Goal: Find specific page/section: Locate item on page

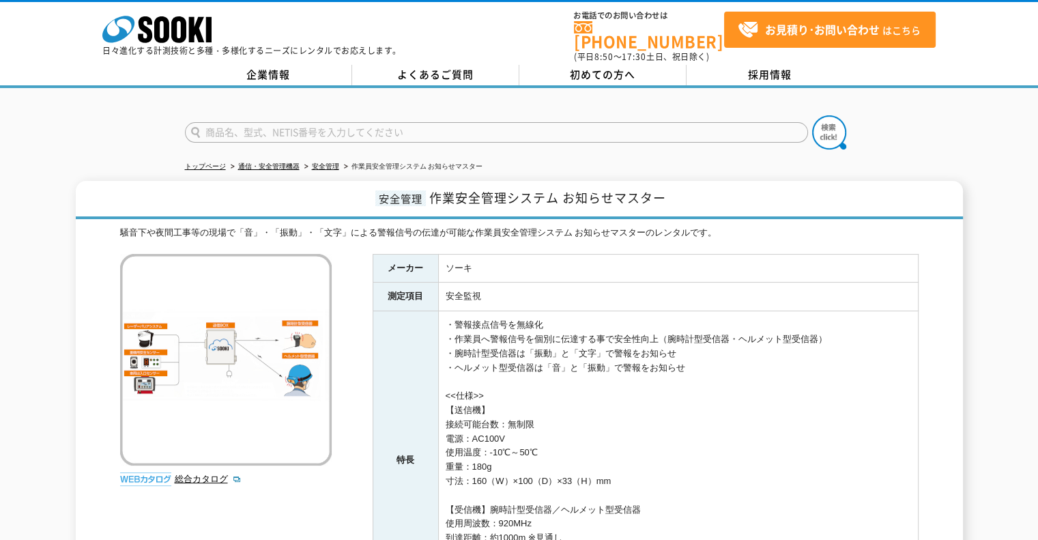
drag, startPoint x: 0, startPoint y: 0, endPoint x: 460, endPoint y: 129, distance: 477.6
click at [460, 129] on input "text" at bounding box center [496, 132] width 623 height 20
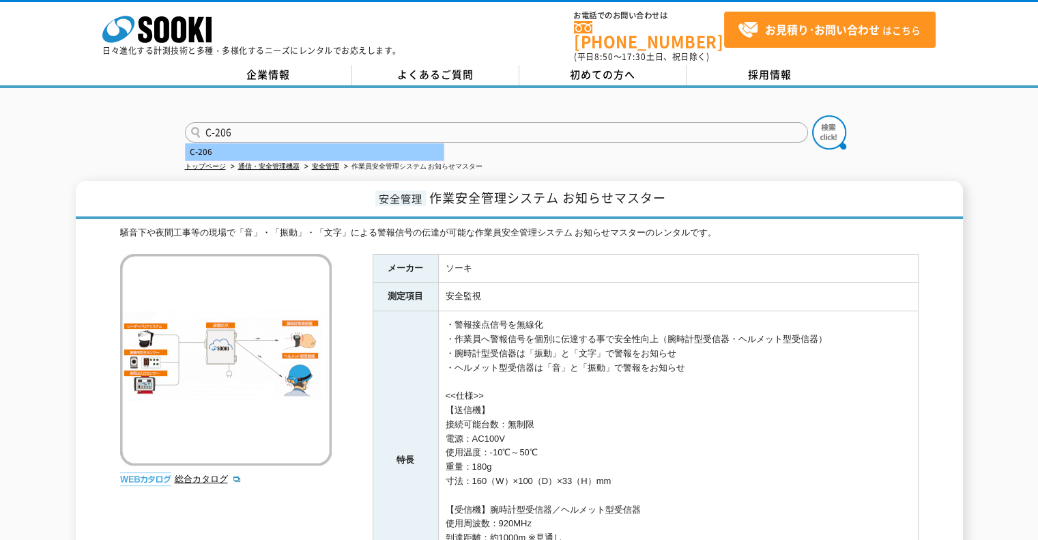
type input "C-206"
click at [402, 144] on div "C-206" at bounding box center [315, 151] width 258 height 17
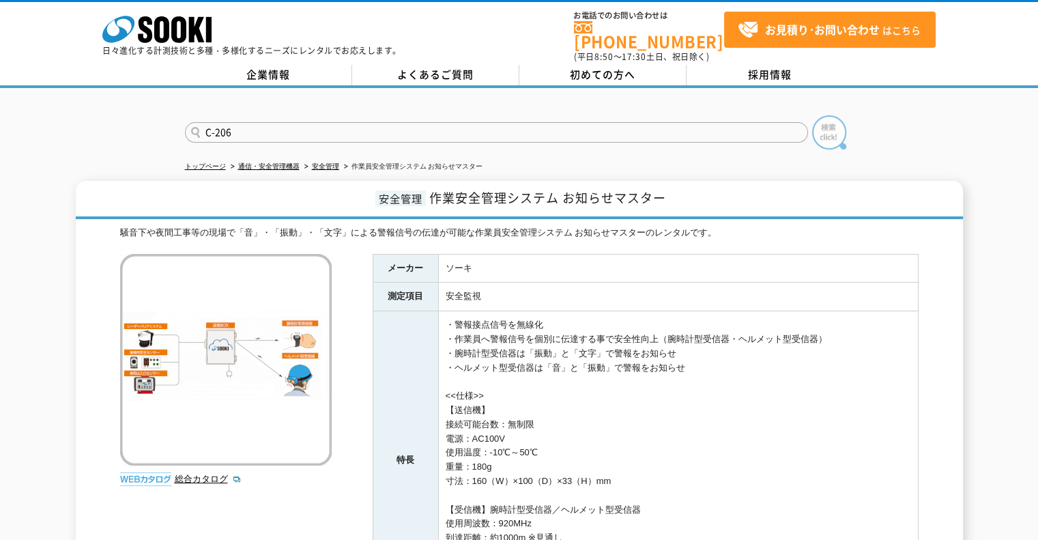
click at [828, 121] on img at bounding box center [829, 132] width 34 height 34
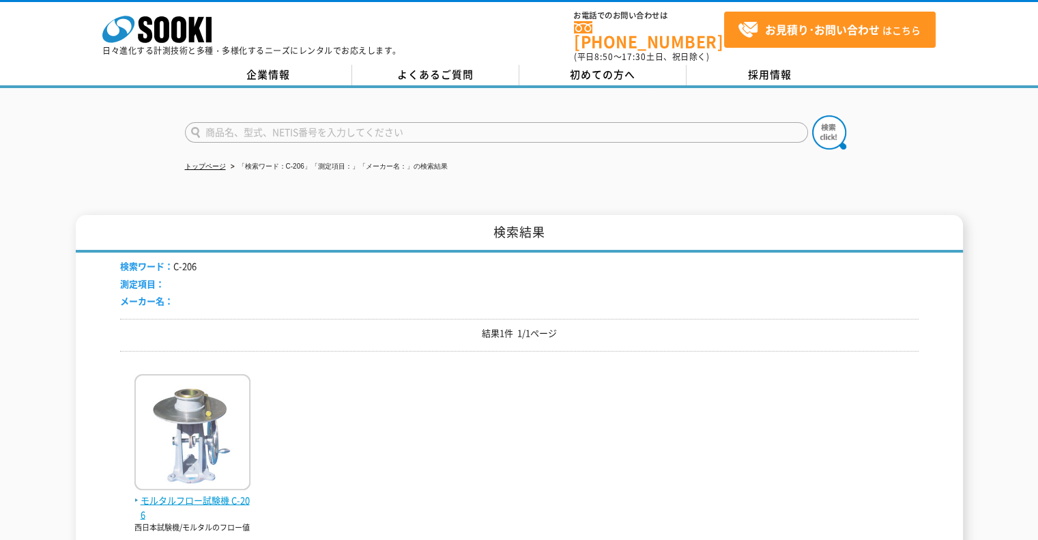
click at [201, 493] on span "モルタルフロー試験機 C-206" at bounding box center [192, 507] width 116 height 29
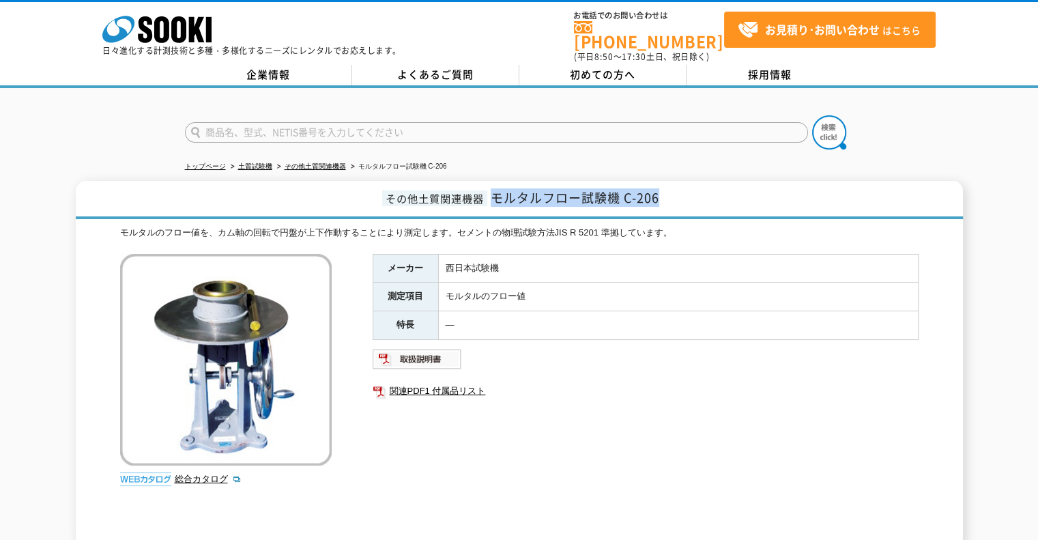
drag, startPoint x: 494, startPoint y: 192, endPoint x: 757, endPoint y: 206, distance: 263.1
click at [757, 206] on h1 "その他土質関連機器 モルタルフロー試験機 C-206" at bounding box center [519, 200] width 887 height 38
copy span "モルタルフロー試験機 C-206"
